Goal: Transaction & Acquisition: Book appointment/travel/reservation

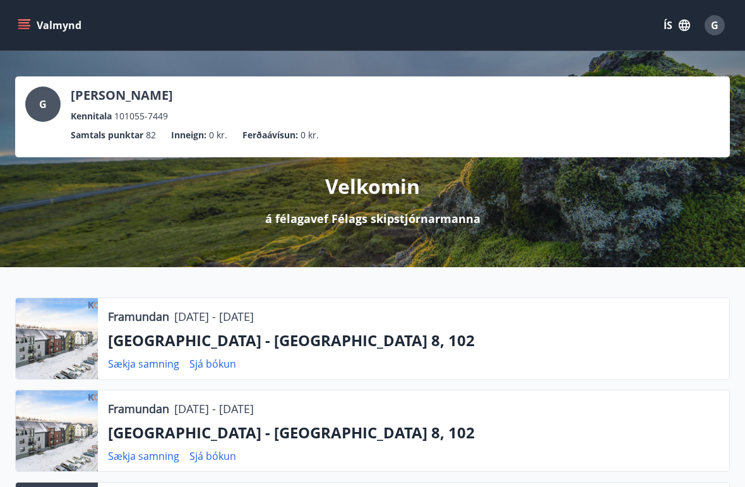
click at [40, 30] on button "Valmynd" at bounding box center [50, 25] width 71 height 23
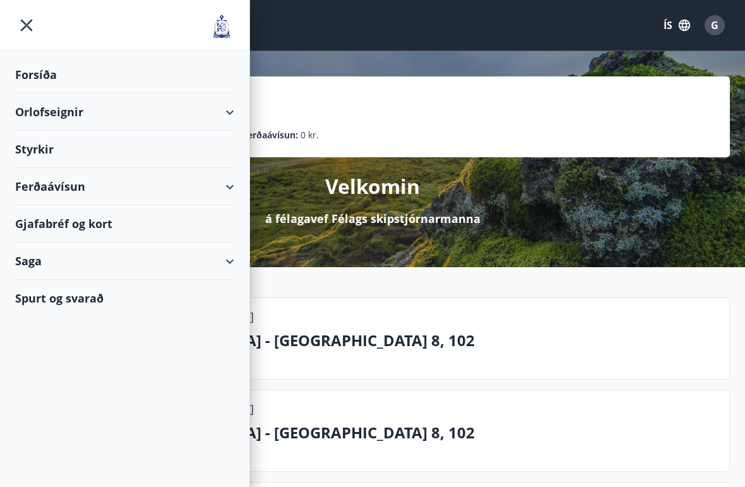
click at [229, 104] on div "Orlofseignir" at bounding box center [124, 111] width 219 height 37
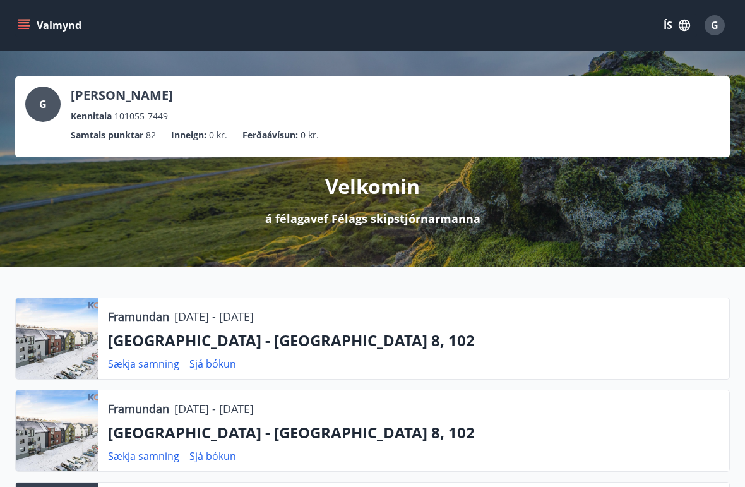
click at [39, 25] on button "Valmynd" at bounding box center [50, 25] width 71 height 23
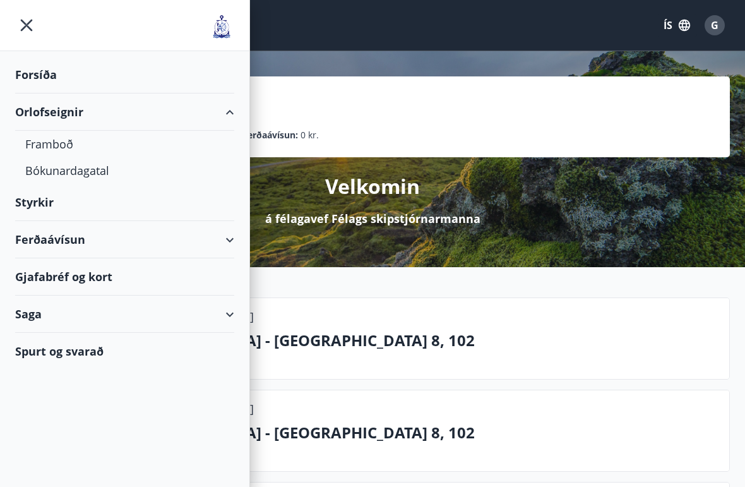
click at [76, 165] on div "Bókunardagatal" at bounding box center [124, 170] width 199 height 27
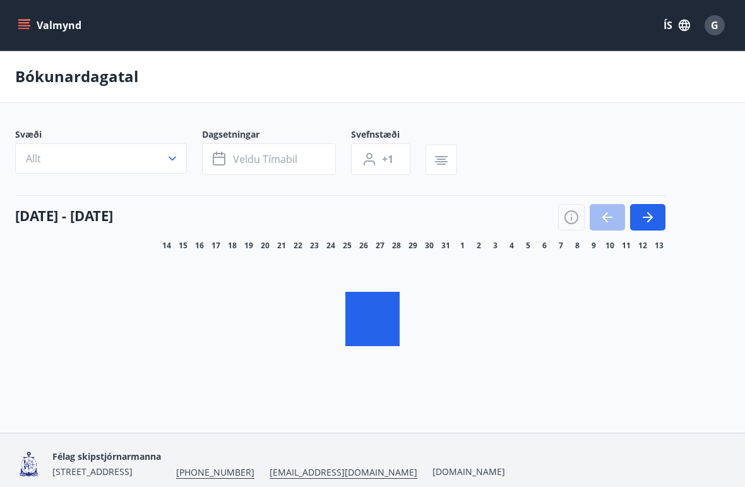
click at [654, 217] on icon "button" at bounding box center [647, 217] width 15 height 15
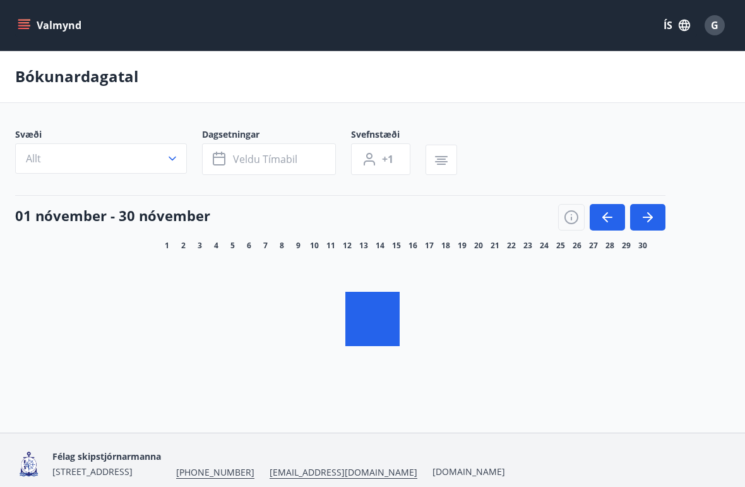
click at [652, 213] on icon "button" at bounding box center [647, 217] width 15 height 15
click at [646, 217] on icon "button" at bounding box center [648, 217] width 10 height 1
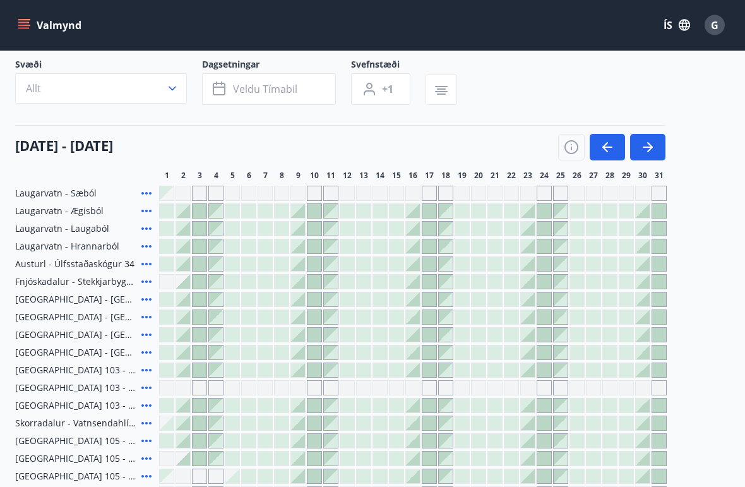
scroll to position [78, 0]
click at [144, 335] on icon at bounding box center [146, 335] width 10 height 3
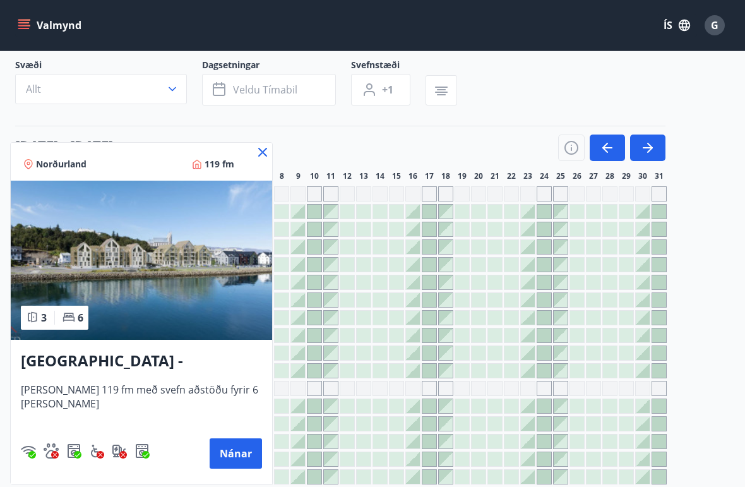
click at [233, 452] on button "Nánar" at bounding box center [236, 453] width 52 height 30
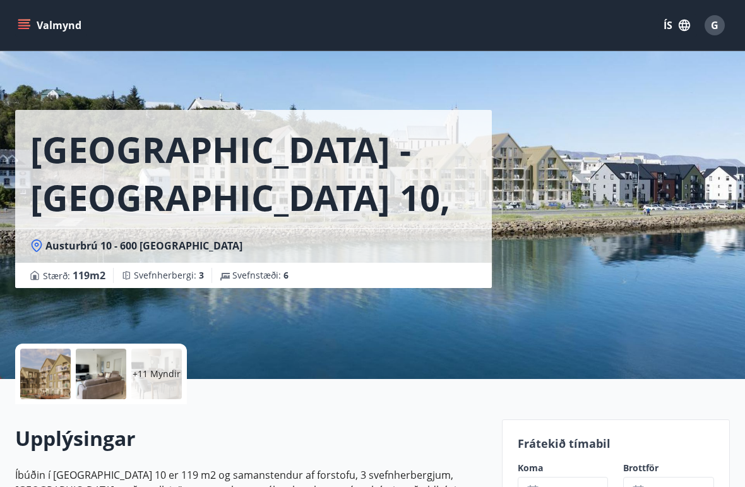
click at [30, 27] on icon "menu" at bounding box center [24, 25] width 13 height 13
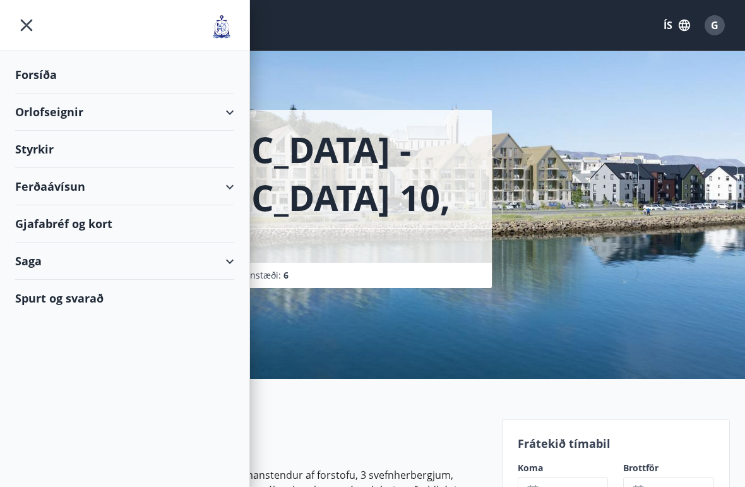
click at [35, 18] on icon "menu" at bounding box center [26, 25] width 23 height 23
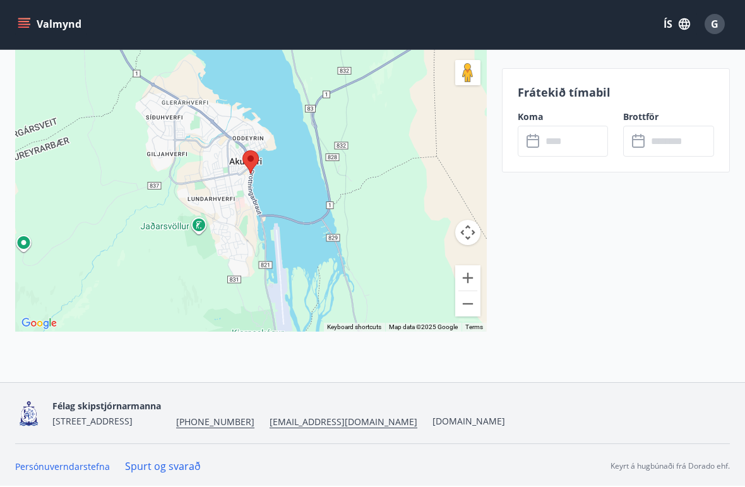
scroll to position [2380, 0]
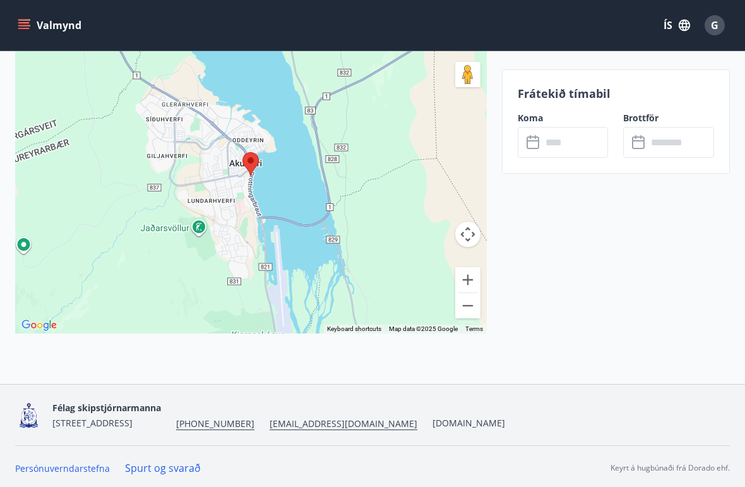
click at [34, 22] on button "Valmynd" at bounding box center [50, 25] width 71 height 23
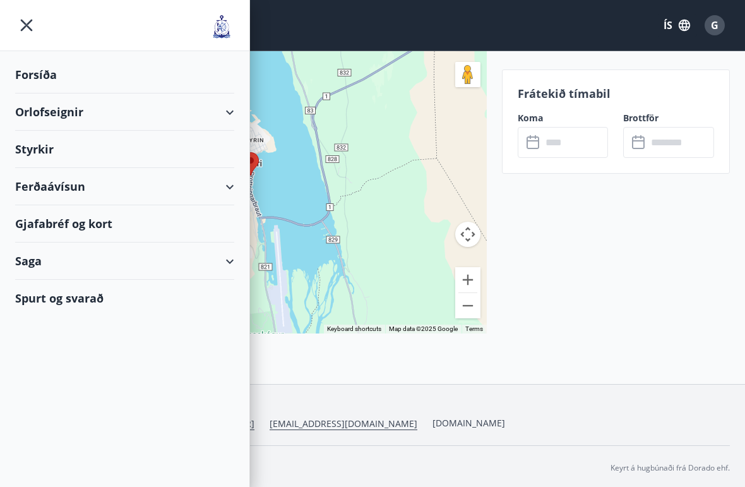
click at [26, 21] on icon "menu" at bounding box center [26, 25] width 23 height 23
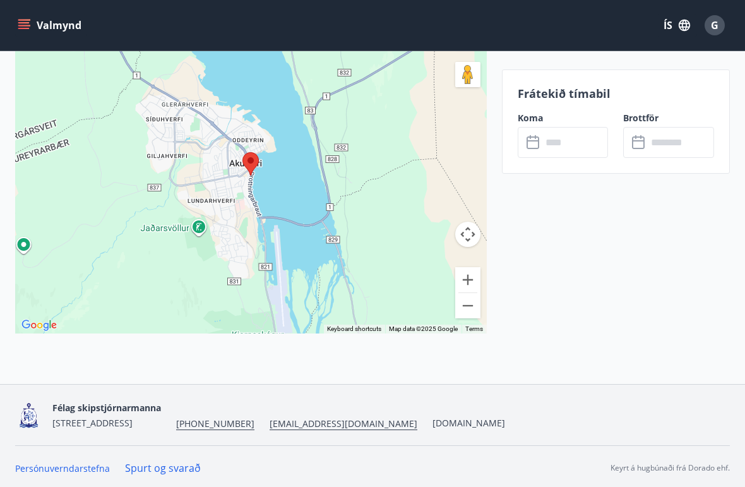
click at [32, 20] on button "Valmynd" at bounding box center [50, 25] width 71 height 23
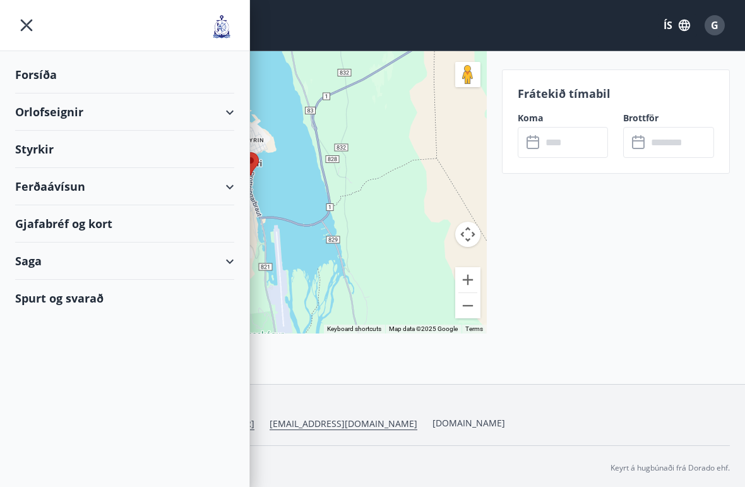
click at [232, 109] on div "Orlofseignir" at bounding box center [124, 111] width 219 height 37
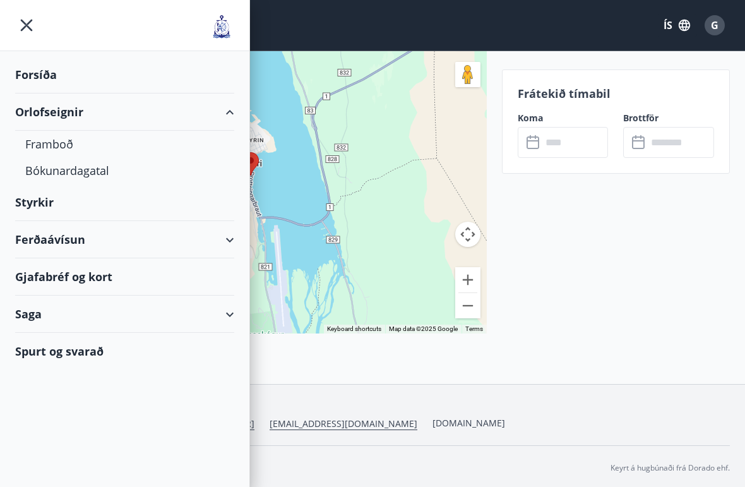
click at [87, 170] on div "Bókunardagatal" at bounding box center [124, 170] width 199 height 27
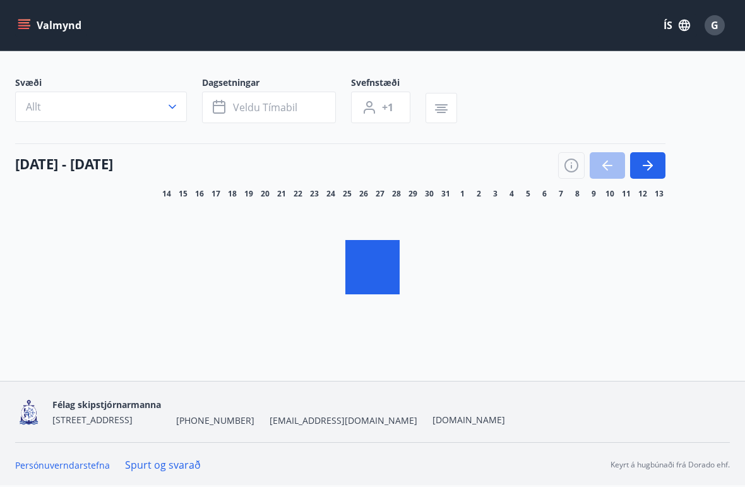
scroll to position [49, 0]
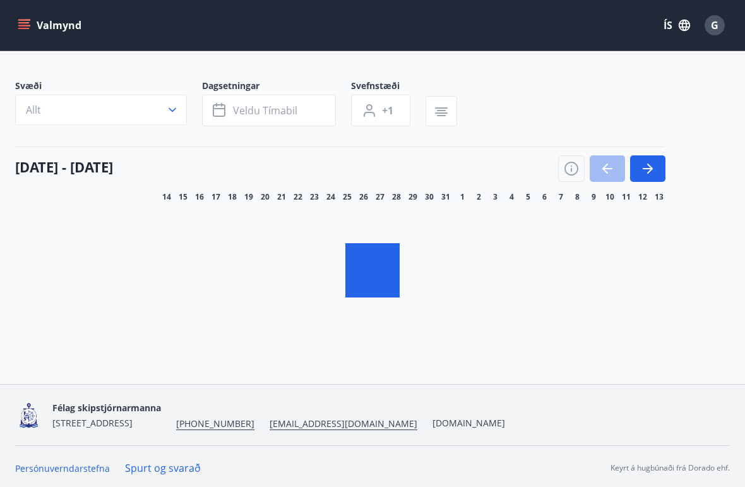
click at [654, 170] on icon "button" at bounding box center [647, 168] width 15 height 15
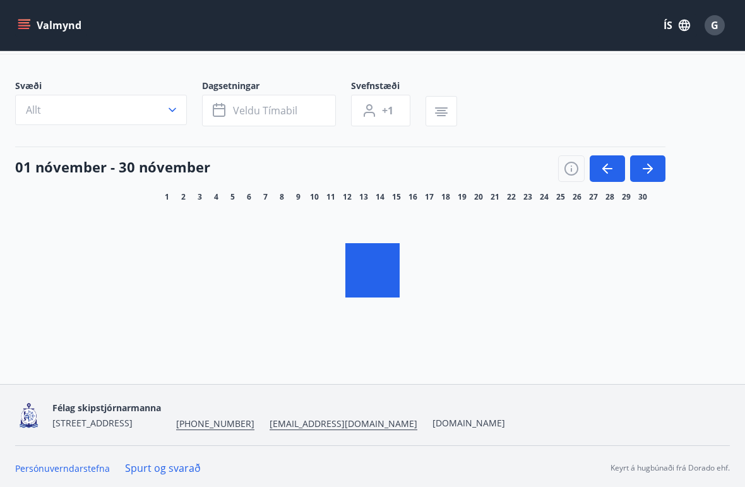
click at [649, 171] on icon "button" at bounding box center [650, 169] width 6 height 10
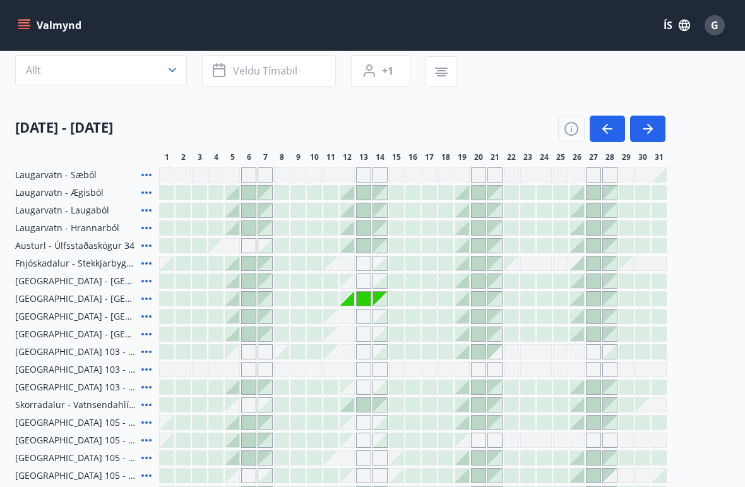
scroll to position [107, 0]
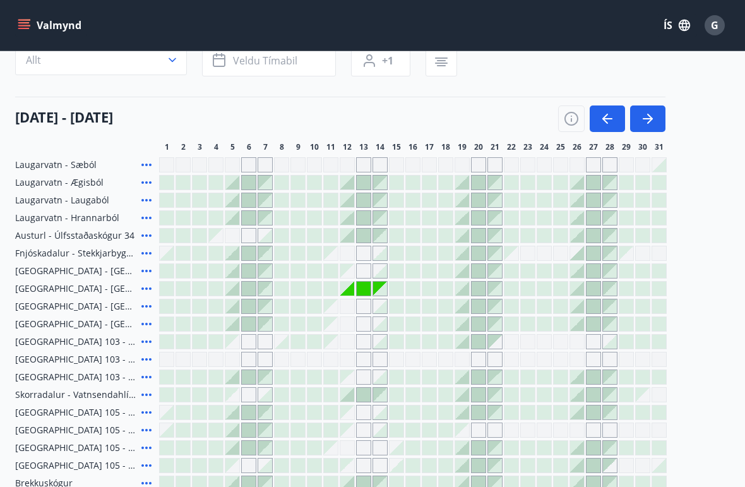
click at [653, 118] on icon "button" at bounding box center [647, 118] width 15 height 15
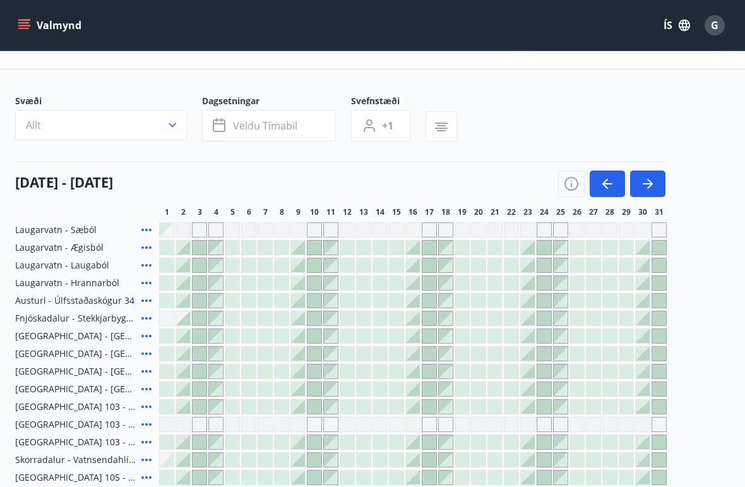
scroll to position [0, 0]
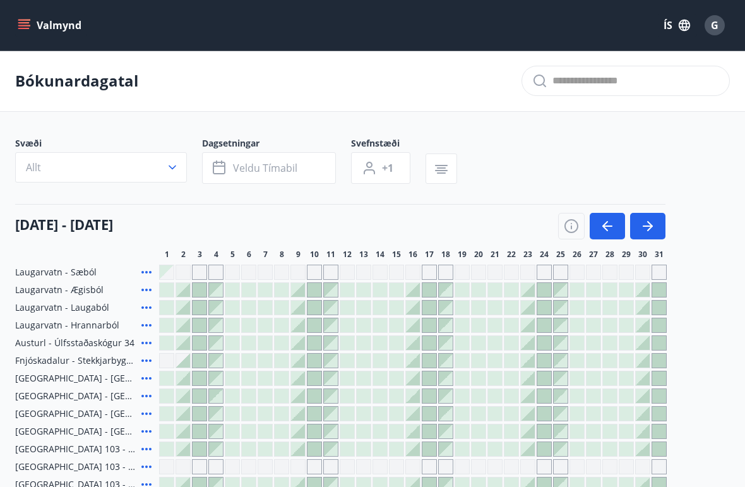
click at [39, 34] on button "Valmynd" at bounding box center [50, 25] width 71 height 23
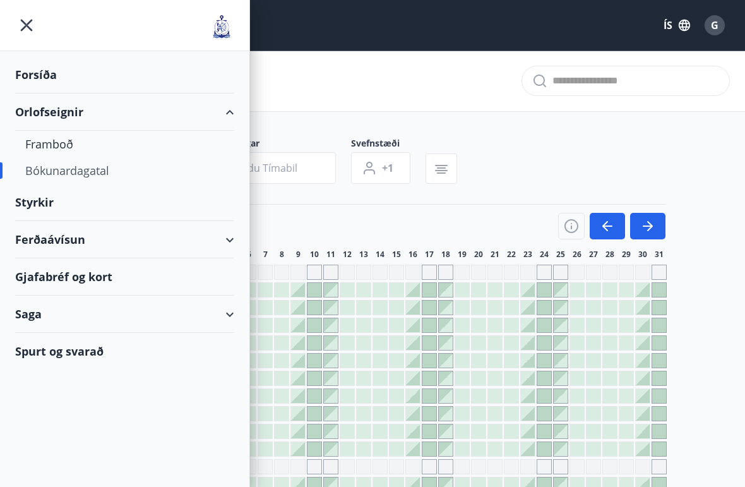
click at [53, 76] on div "Forsíða" at bounding box center [124, 74] width 219 height 37
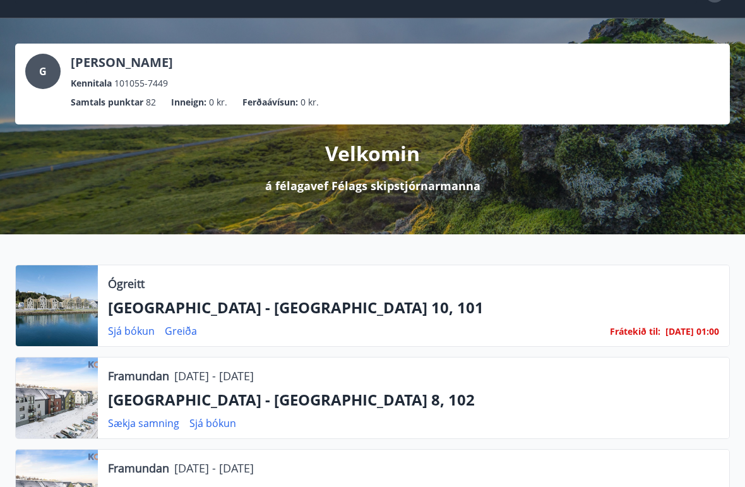
scroll to position [35, 0]
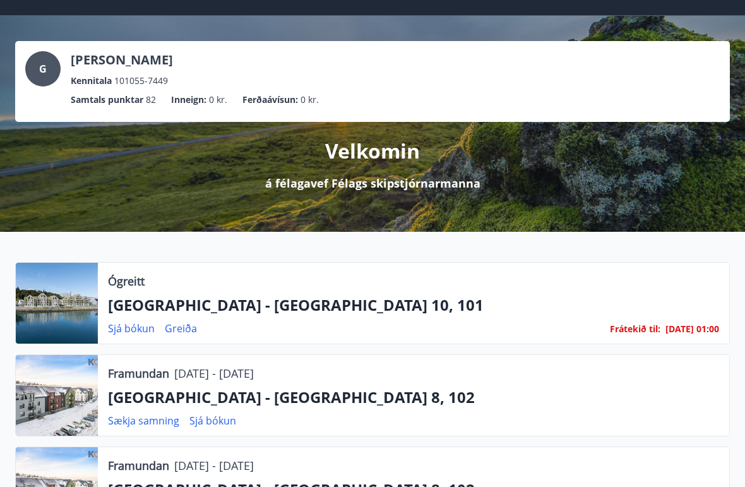
click at [134, 326] on link "Sjá bókun" at bounding box center [131, 328] width 47 height 14
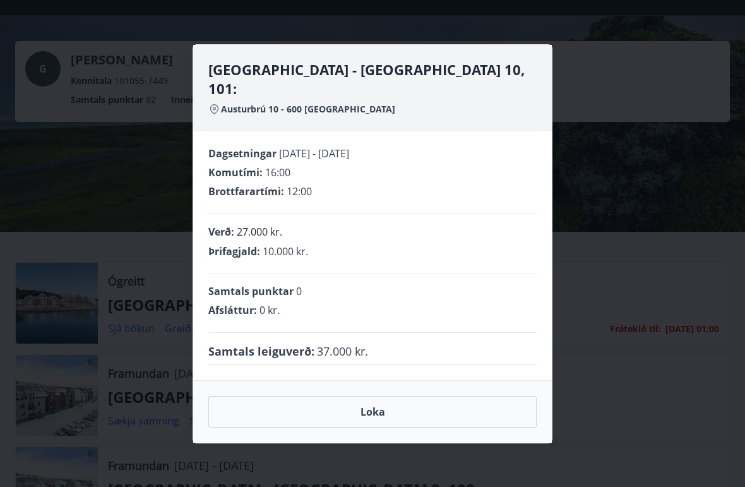
click at [645, 189] on div "Akureyri - Austurbrú 10, 101: Austurbrú 10 - 600 Akureyri Dagsetningar 30.01.20…" at bounding box center [372, 243] width 745 height 487
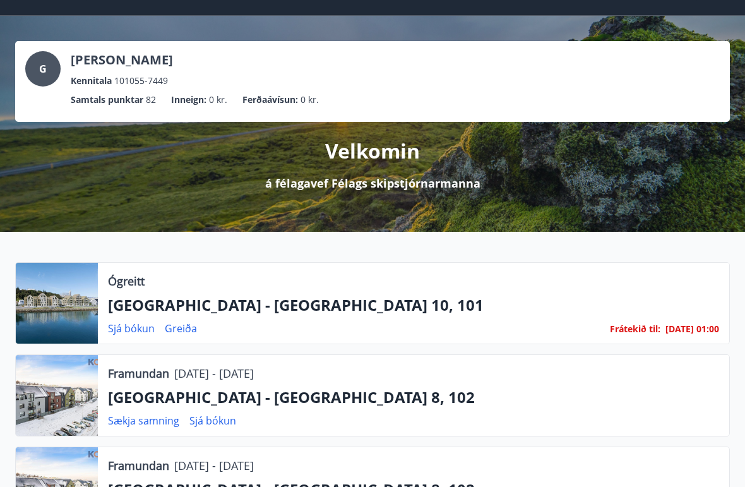
click at [136, 326] on link "Sjá bókun" at bounding box center [131, 328] width 47 height 14
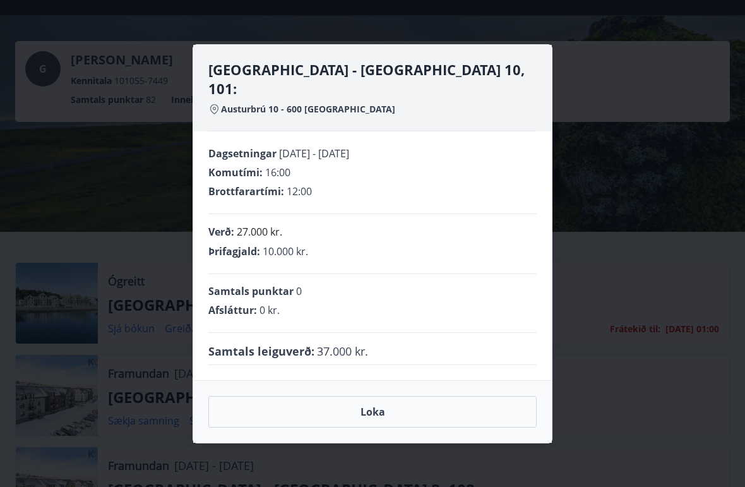
click at [652, 176] on div "Akureyri - Austurbrú 10, 101: Austurbrú 10 - 600 Akureyri Dagsetningar 30.01.20…" at bounding box center [372, 243] width 745 height 487
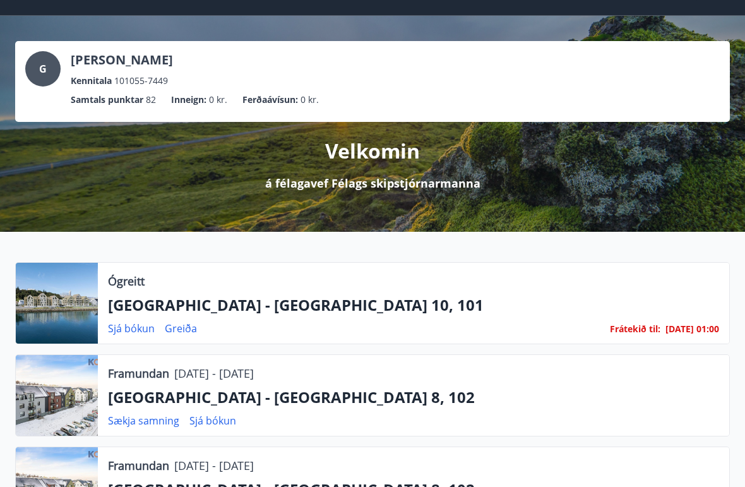
click at [191, 326] on link "Greiða" at bounding box center [181, 328] width 32 height 14
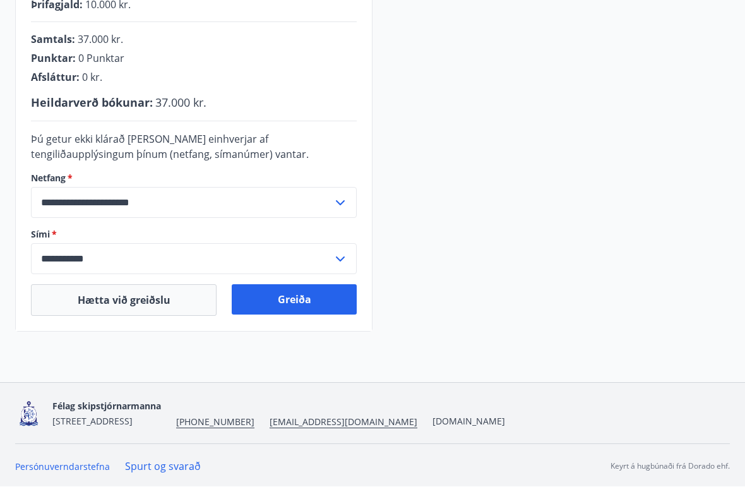
scroll to position [349, 0]
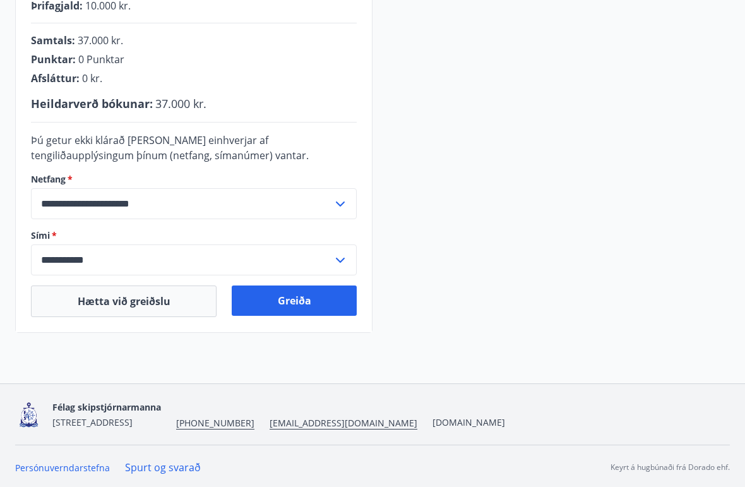
click at [305, 310] on button "Greiða" at bounding box center [294, 300] width 125 height 30
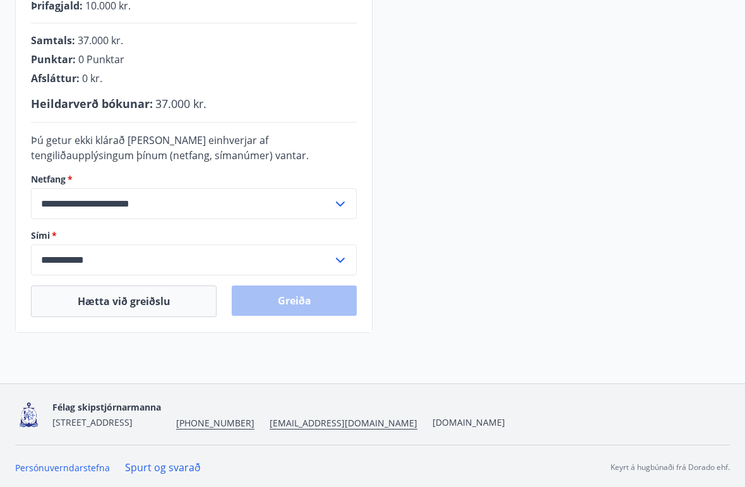
scroll to position [352, 0]
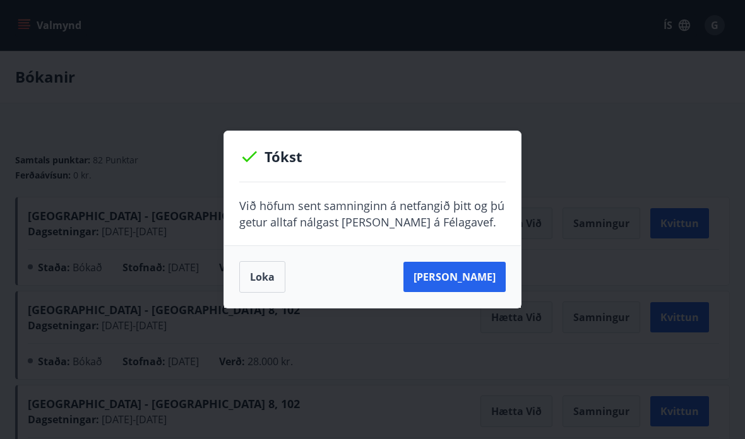
click at [270, 276] on button "Loka" at bounding box center [262, 277] width 46 height 32
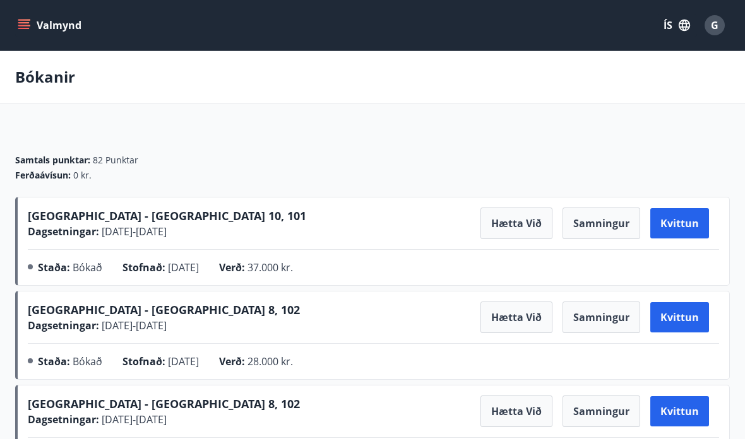
click at [610, 230] on button "Samningur" at bounding box center [602, 224] width 78 height 32
